Goal: Use online tool/utility

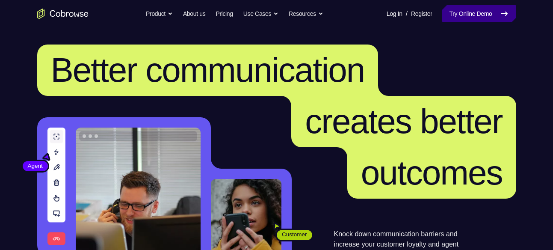
drag, startPoint x: 0, startPoint y: 0, endPoint x: 478, endPoint y: 14, distance: 477.8
click at [478, 14] on link "Try Online Demo" at bounding box center [480, 13] width 74 height 17
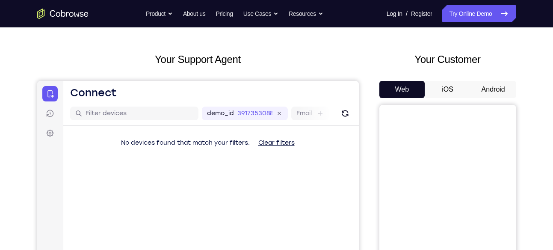
scroll to position [20, 0]
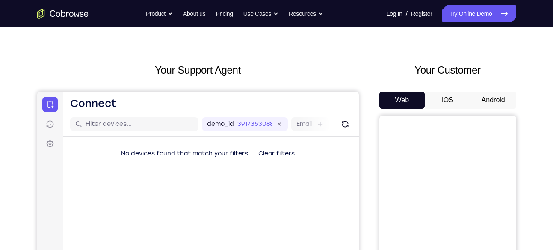
click at [490, 101] on button "Android" at bounding box center [494, 100] width 46 height 17
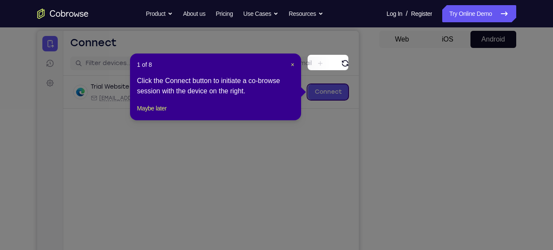
scroll to position [110, 0]
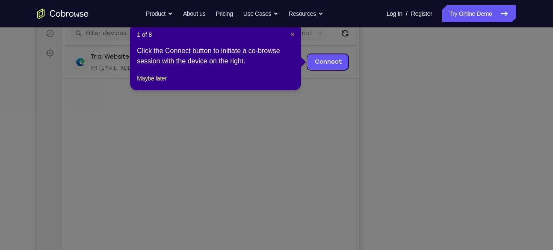
click at [293, 35] on span "×" at bounding box center [292, 34] width 3 height 7
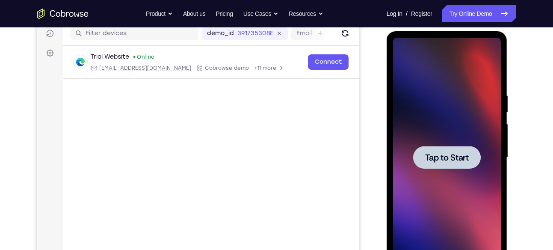
scroll to position [0, 0]
click at [460, 106] on div at bounding box center [447, 158] width 108 height 240
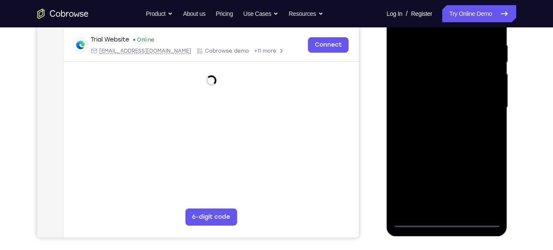
scroll to position [174, 0]
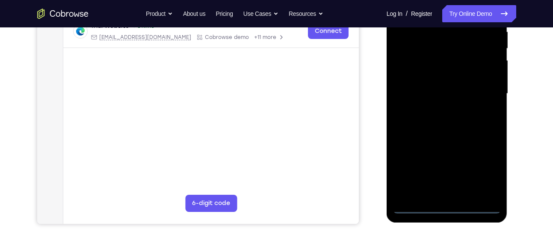
click at [451, 208] on div at bounding box center [447, 94] width 108 height 240
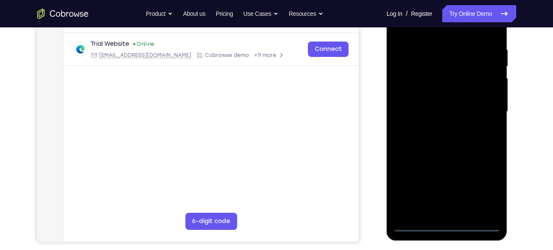
scroll to position [154, 0]
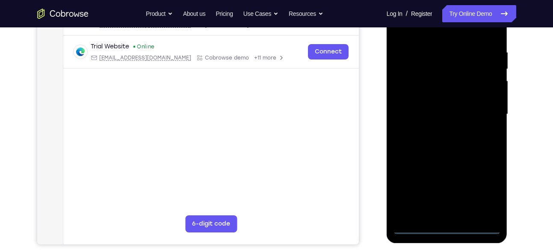
click at [483, 194] on div at bounding box center [447, 114] width 108 height 240
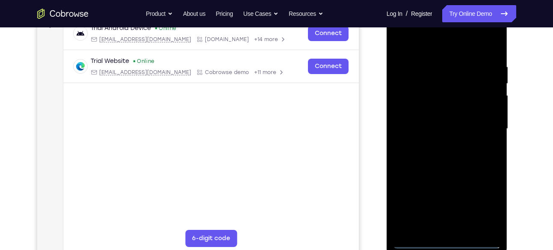
scroll to position [138, 0]
click at [484, 48] on div at bounding box center [447, 130] width 108 height 240
click at [487, 128] on div at bounding box center [447, 130] width 108 height 240
click at [435, 144] on div at bounding box center [447, 130] width 108 height 240
click at [447, 119] on div at bounding box center [447, 130] width 108 height 240
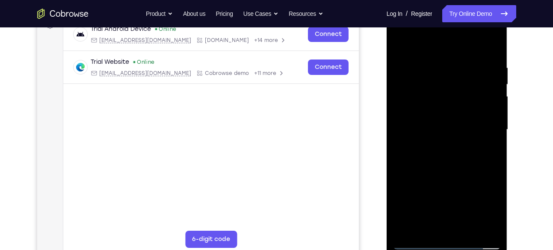
click at [446, 127] on div at bounding box center [447, 130] width 108 height 240
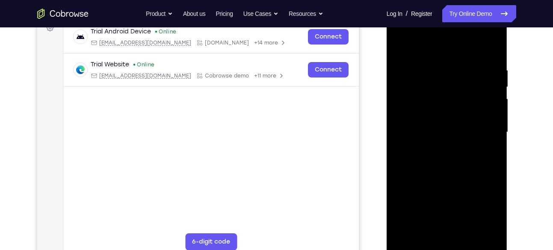
scroll to position [135, 0]
click at [455, 167] on div at bounding box center [447, 133] width 108 height 240
click at [496, 172] on div at bounding box center [447, 133] width 108 height 240
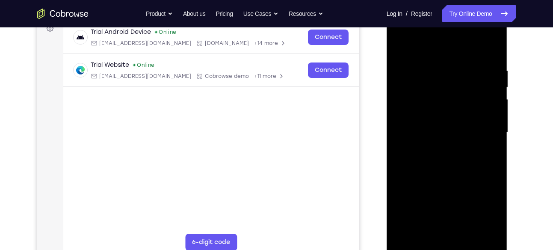
click at [496, 172] on div at bounding box center [447, 133] width 108 height 240
click at [399, 169] on div at bounding box center [447, 133] width 108 height 240
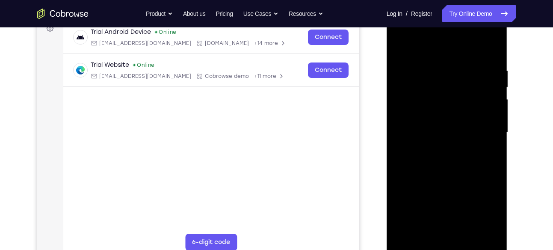
drag, startPoint x: 462, startPoint y: 206, endPoint x: 448, endPoint y: 178, distance: 32.0
click at [448, 178] on div at bounding box center [447, 133] width 108 height 240
click at [494, 147] on div at bounding box center [447, 133] width 108 height 240
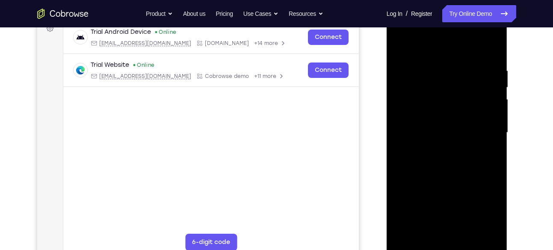
click at [494, 147] on div at bounding box center [447, 133] width 108 height 240
drag, startPoint x: 434, startPoint y: 110, endPoint x: 435, endPoint y: 157, distance: 47.5
click at [435, 157] on div at bounding box center [447, 133] width 108 height 240
click at [492, 44] on div at bounding box center [447, 133] width 108 height 240
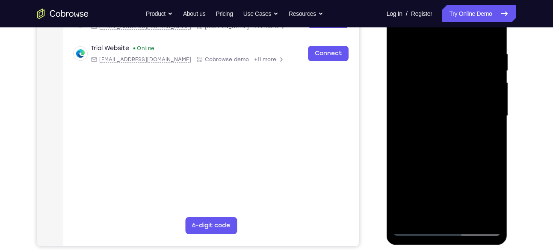
scroll to position [146, 0]
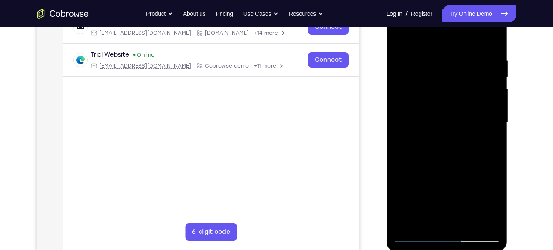
click at [466, 224] on div at bounding box center [447, 123] width 108 height 240
click at [478, 168] on div at bounding box center [447, 123] width 108 height 240
click at [416, 236] on div at bounding box center [447, 123] width 108 height 240
click at [406, 224] on div at bounding box center [447, 123] width 108 height 240
drag, startPoint x: 432, startPoint y: 179, endPoint x: 438, endPoint y: 86, distance: 93.1
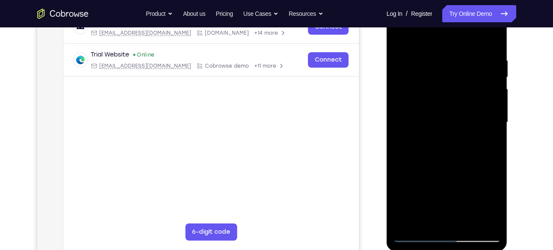
click at [438, 86] on div at bounding box center [447, 123] width 108 height 240
drag, startPoint x: 458, startPoint y: 193, endPoint x: 466, endPoint y: 68, distance: 125.2
click at [466, 68] on div at bounding box center [447, 123] width 108 height 240
drag, startPoint x: 466, startPoint y: 68, endPoint x: 463, endPoint y: 209, distance: 141.3
click at [463, 209] on div at bounding box center [447, 123] width 108 height 240
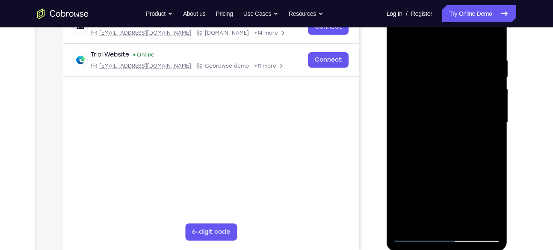
click at [400, 163] on div at bounding box center [447, 123] width 108 height 240
click at [410, 164] on div at bounding box center [447, 123] width 108 height 240
click at [437, 190] on div at bounding box center [447, 123] width 108 height 240
click at [423, 221] on div at bounding box center [447, 123] width 108 height 240
click at [459, 182] on div at bounding box center [447, 123] width 108 height 240
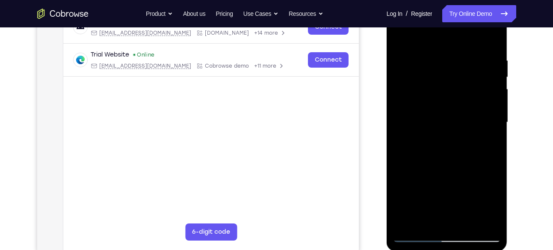
click at [459, 182] on div at bounding box center [447, 123] width 108 height 240
click at [415, 233] on div at bounding box center [447, 123] width 108 height 240
click at [406, 226] on div at bounding box center [447, 123] width 108 height 240
click at [444, 56] on div at bounding box center [447, 123] width 108 height 240
click at [493, 42] on div at bounding box center [447, 123] width 108 height 240
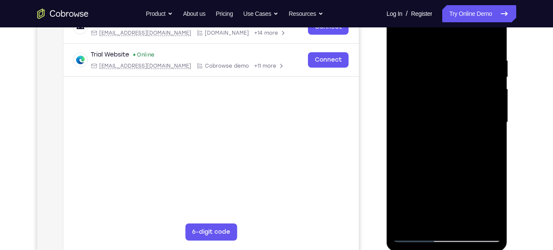
drag, startPoint x: 472, startPoint y: 180, endPoint x: 487, endPoint y: 66, distance: 114.8
click at [487, 66] on div at bounding box center [447, 123] width 108 height 240
drag, startPoint x: 465, startPoint y: 202, endPoint x: 470, endPoint y: 71, distance: 130.6
click at [470, 71] on div at bounding box center [447, 123] width 108 height 240
drag, startPoint x: 459, startPoint y: 161, endPoint x: 467, endPoint y: 66, distance: 95.4
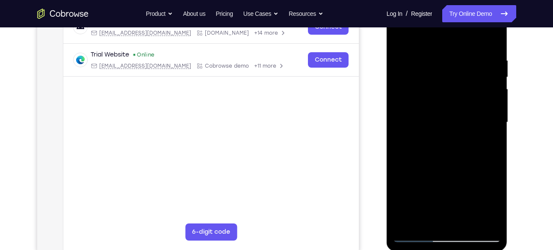
click at [467, 66] on div at bounding box center [447, 123] width 108 height 240
drag, startPoint x: 462, startPoint y: 176, endPoint x: 473, endPoint y: 72, distance: 105.0
click at [473, 72] on div at bounding box center [447, 123] width 108 height 240
click at [493, 117] on div at bounding box center [447, 123] width 108 height 240
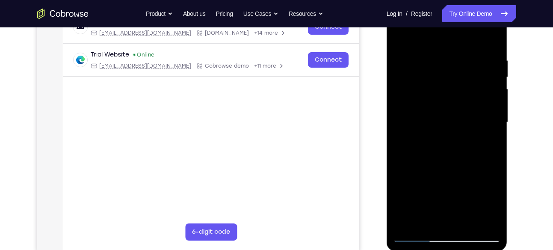
click at [493, 117] on div at bounding box center [447, 123] width 108 height 240
click at [414, 200] on div at bounding box center [447, 123] width 108 height 240
drag, startPoint x: 453, startPoint y: 189, endPoint x: 435, endPoint y: 249, distance: 63.0
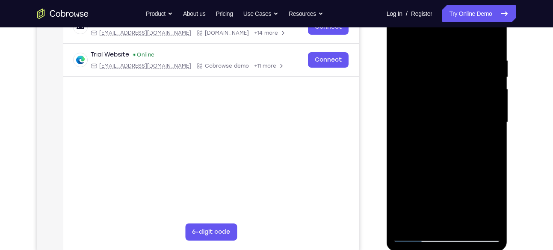
click at [435, 250] on div at bounding box center [447, 123] width 121 height 255
click at [400, 36] on div at bounding box center [447, 123] width 108 height 240
drag, startPoint x: 431, startPoint y: 183, endPoint x: 433, endPoint y: 45, distance: 137.8
click at [433, 45] on div at bounding box center [447, 123] width 108 height 240
drag, startPoint x: 443, startPoint y: 171, endPoint x: 444, endPoint y: 100, distance: 71.5
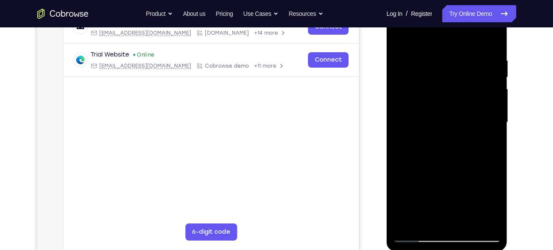
click at [444, 100] on div at bounding box center [447, 123] width 108 height 240
drag, startPoint x: 460, startPoint y: 201, endPoint x: 460, endPoint y: 114, distance: 86.9
click at [460, 114] on div at bounding box center [447, 123] width 108 height 240
drag, startPoint x: 457, startPoint y: 197, endPoint x: 456, endPoint y: 113, distance: 83.9
click at [456, 113] on div at bounding box center [447, 123] width 108 height 240
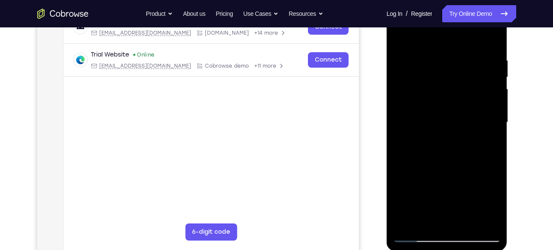
drag, startPoint x: 460, startPoint y: 190, endPoint x: 464, endPoint y: 140, distance: 50.2
click at [464, 140] on div at bounding box center [447, 123] width 108 height 240
click at [492, 101] on div at bounding box center [447, 123] width 108 height 240
drag, startPoint x: 475, startPoint y: 160, endPoint x: 465, endPoint y: 106, distance: 54.9
click at [465, 106] on div at bounding box center [447, 123] width 108 height 240
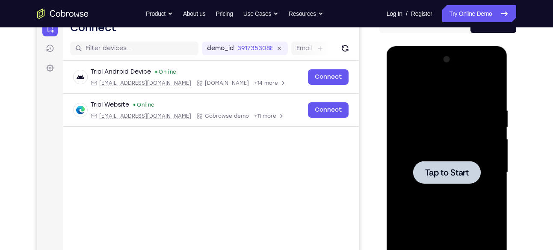
scroll to position [95, 0]
